Goal: Transaction & Acquisition: Purchase product/service

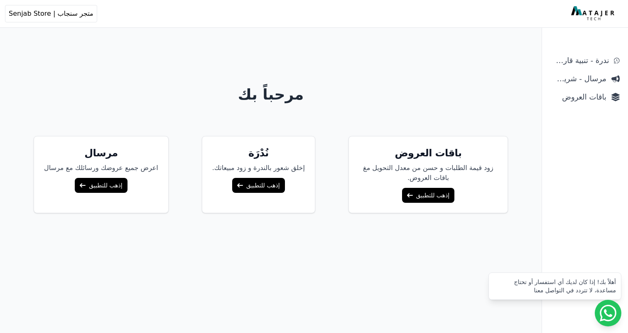
click at [412, 188] on link "إذهب للتطبيق" at bounding box center [428, 195] width 52 height 15
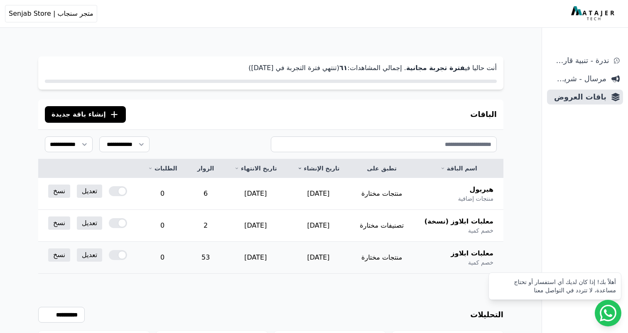
click at [109, 254] on div at bounding box center [118, 255] width 18 height 10
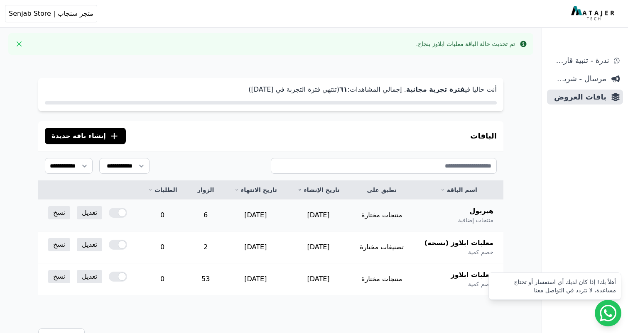
click at [113, 215] on div at bounding box center [118, 213] width 18 height 10
click at [580, 14] on img at bounding box center [593, 13] width 45 height 15
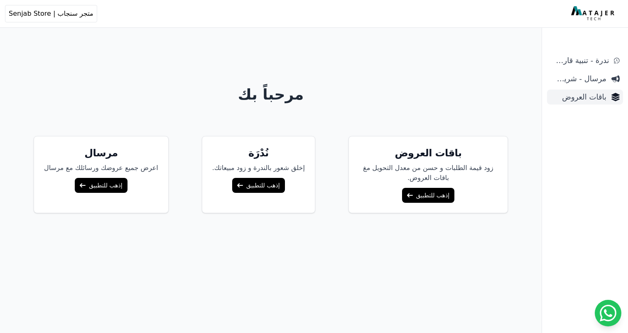
click at [574, 103] on link "باقات العروض" at bounding box center [585, 97] width 76 height 15
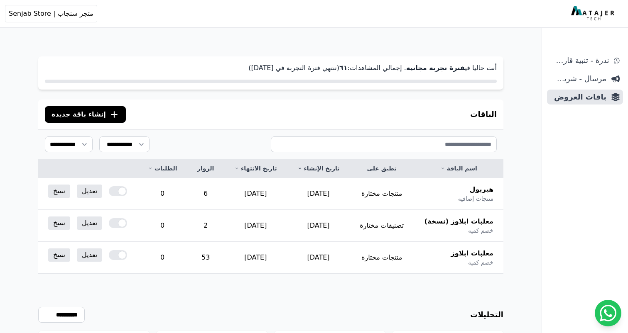
click at [109, 114] on icon ".cls-1{fill:none;stroke:#fff;stroke-linecap:round;stroke-linejoin:round;stroke-…" at bounding box center [114, 115] width 10 height 10
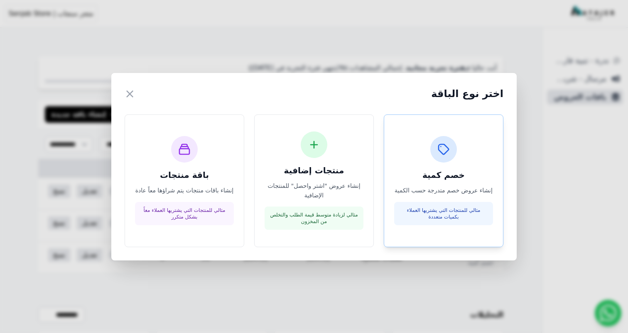
click at [437, 179] on h3 "خصم كمية" at bounding box center [443, 175] width 99 height 12
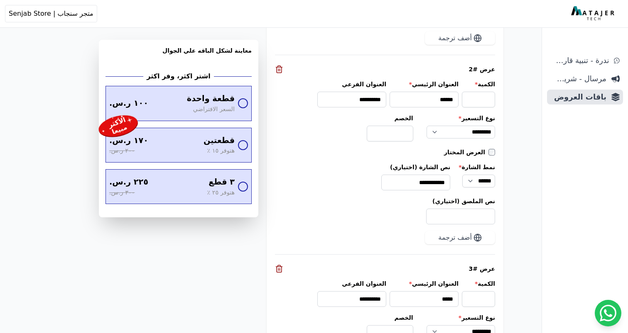
scroll to position [1233, 0]
